Goal: Transaction & Acquisition: Book appointment/travel/reservation

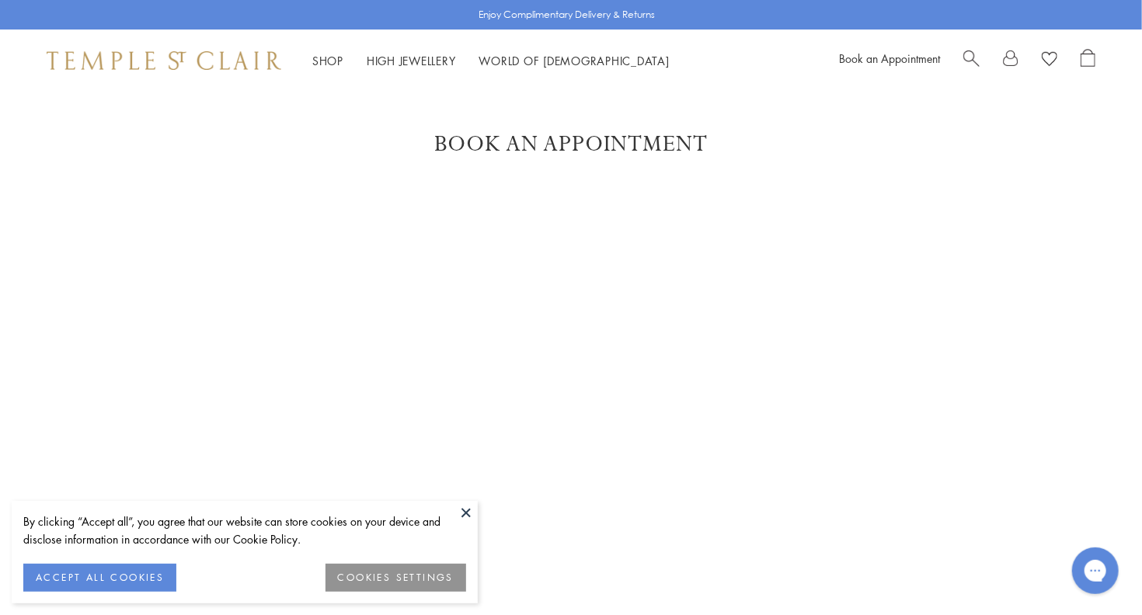
click at [59, 134] on div "Book An Appointment" at bounding box center [571, 478] width 1142 height 694
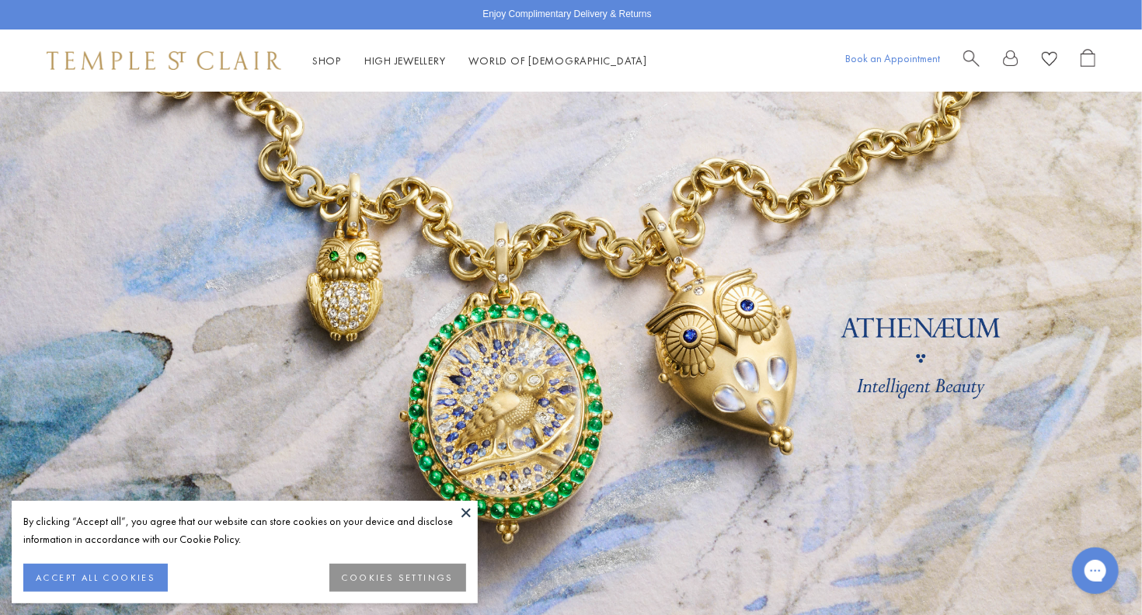
click at [862, 63] on div "Book an Appointment" at bounding box center [892, 61] width 95 height 24
click at [859, 60] on link "Book an Appointment" at bounding box center [892, 58] width 95 height 14
